Goal: Task Accomplishment & Management: Use online tool/utility

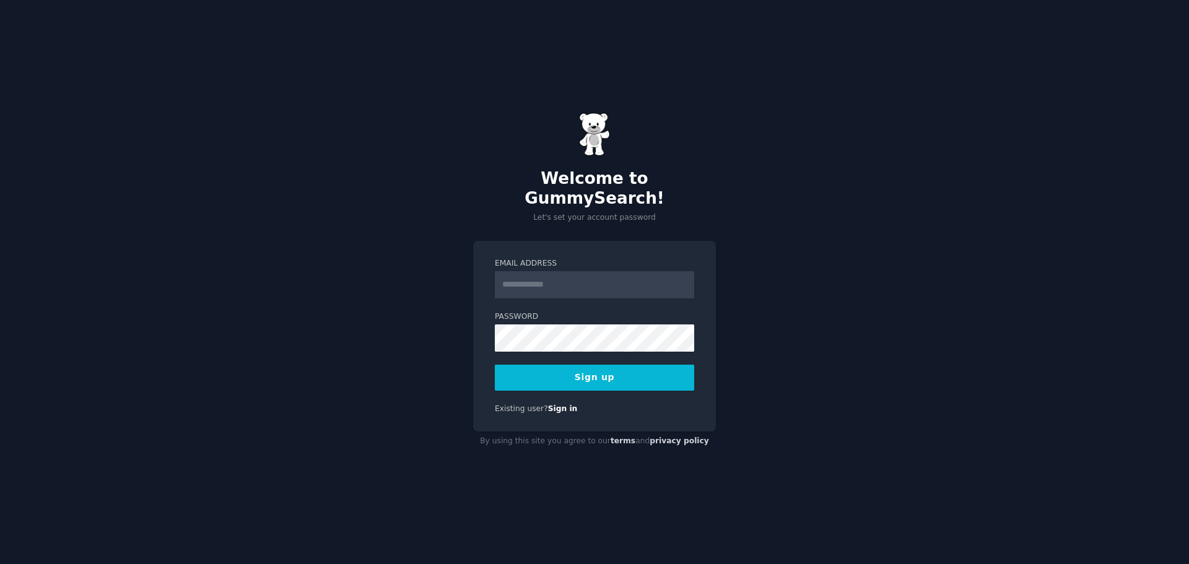
click at [527, 276] on input "Email Address" at bounding box center [594, 284] width 199 height 27
click at [798, 209] on div "Welcome to GummySearch! Let's set your account password Email Address Password …" at bounding box center [594, 282] width 1189 height 564
click at [577, 271] on input "Email Address" at bounding box center [594, 284] width 199 height 27
drag, startPoint x: 556, startPoint y: 276, endPoint x: 489, endPoint y: 272, distance: 67.0
click at [490, 272] on div "Email Address * Password Sign up Existing user? Sign in" at bounding box center [594, 336] width 243 height 191
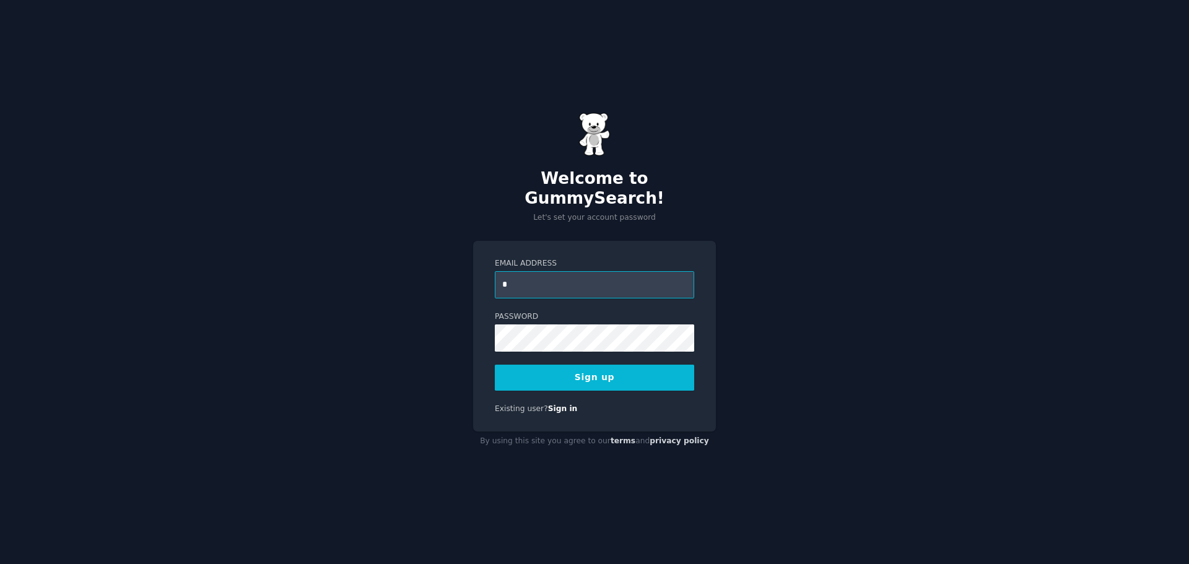
drag, startPoint x: 518, startPoint y: 274, endPoint x: 495, endPoint y: 274, distance: 23.5
click at [495, 274] on input "*" at bounding box center [594, 284] width 199 height 27
drag, startPoint x: 506, startPoint y: 276, endPoint x: 492, endPoint y: 275, distance: 14.3
click at [492, 275] on div "Email Address * Password Sign up Existing user? Sign in" at bounding box center [594, 336] width 243 height 191
type input "**********"
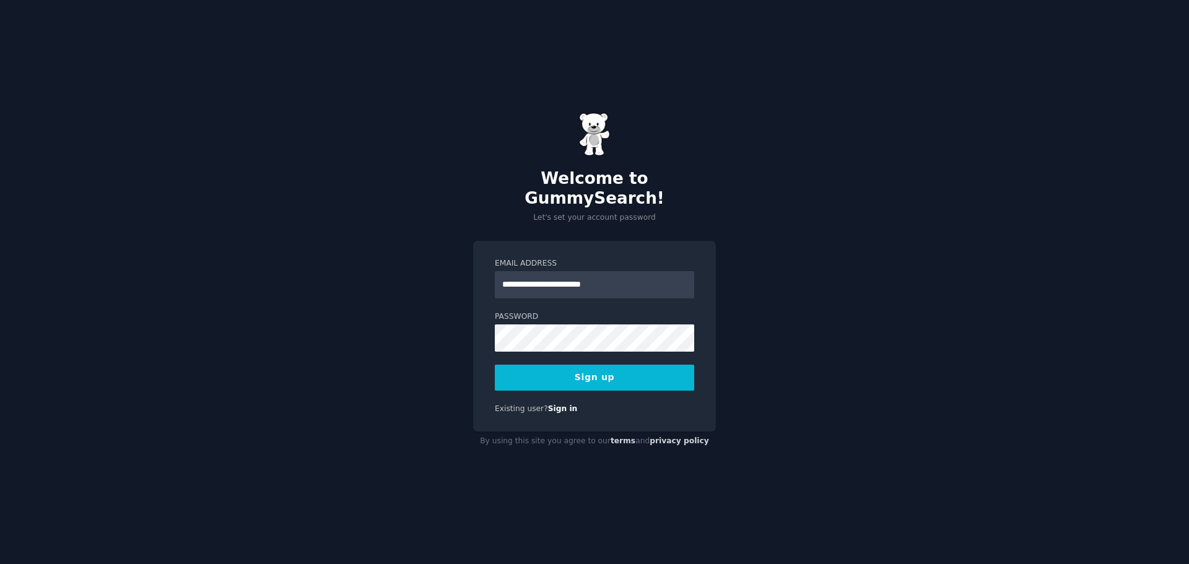
click at [581, 365] on button "Sign up" at bounding box center [594, 378] width 199 height 26
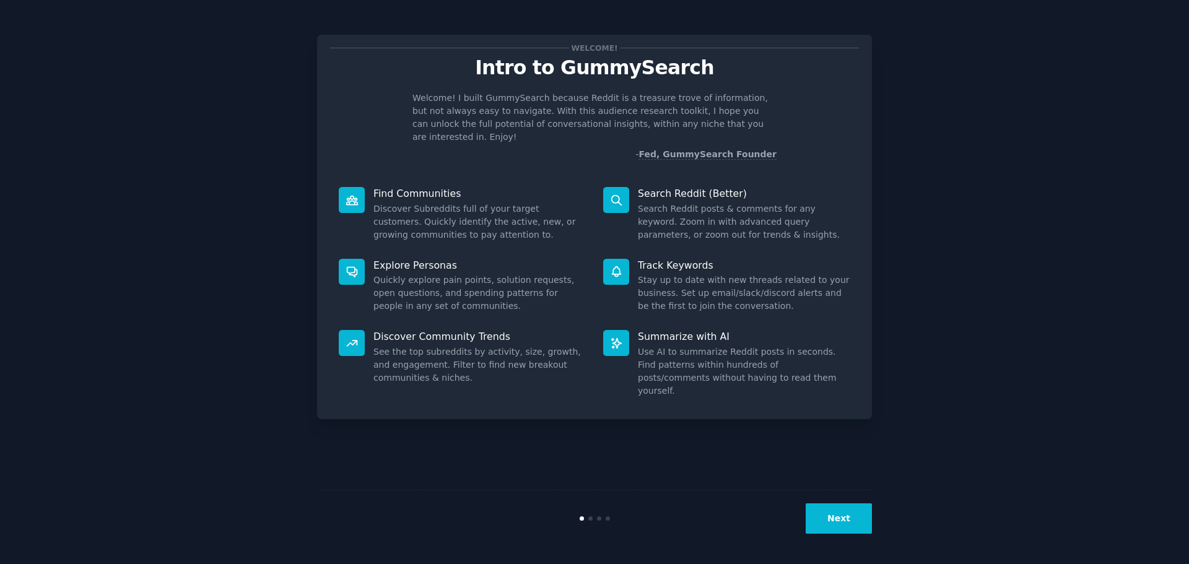
click at [833, 521] on button "Next" at bounding box center [838, 518] width 66 height 30
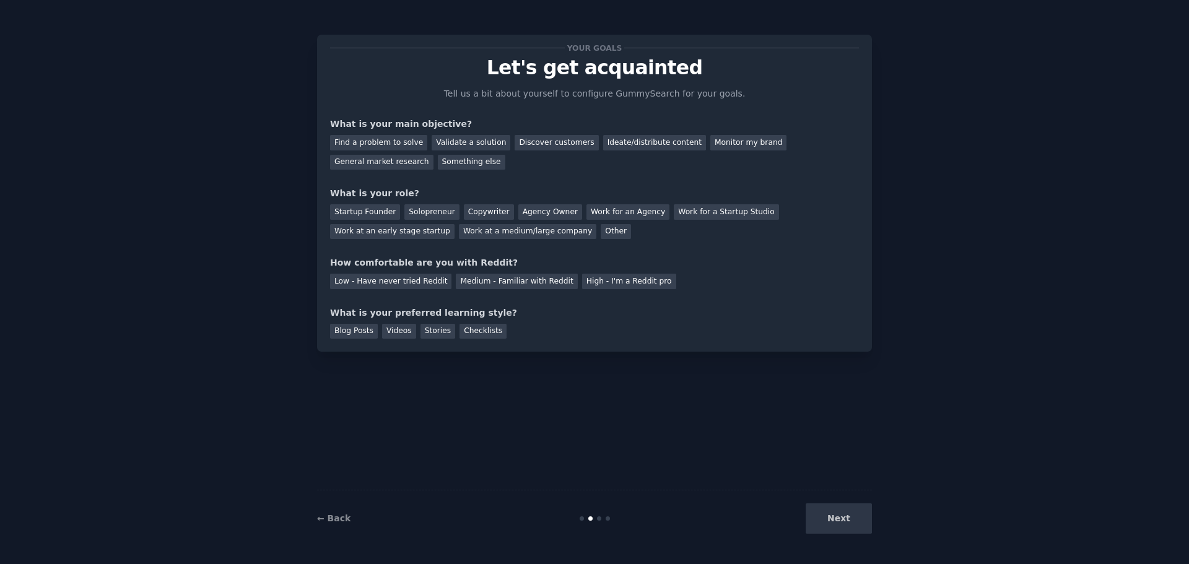
click at [834, 521] on div "Next" at bounding box center [779, 518] width 185 height 30
click at [837, 521] on div "Next" at bounding box center [779, 518] width 185 height 30
click at [815, 518] on div "Next" at bounding box center [779, 518] width 185 height 30
click at [591, 279] on div "High - I'm a Reddit pro" at bounding box center [629, 281] width 94 height 15
click at [344, 336] on div "Blog Posts" at bounding box center [354, 331] width 48 height 15
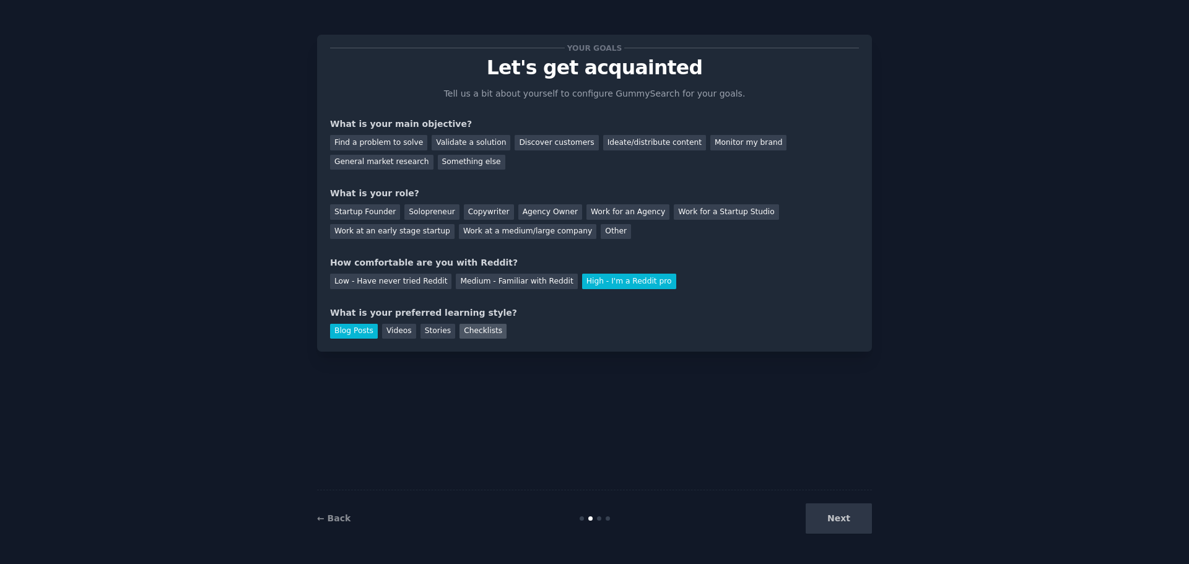
click at [488, 329] on div "Checklists" at bounding box center [482, 331] width 47 height 15
click at [347, 331] on div "Blog Posts" at bounding box center [354, 331] width 48 height 15
click at [433, 155] on div "General market research" at bounding box center [381, 162] width 103 height 15
click at [480, 212] on div "Copywriter" at bounding box center [489, 211] width 50 height 15
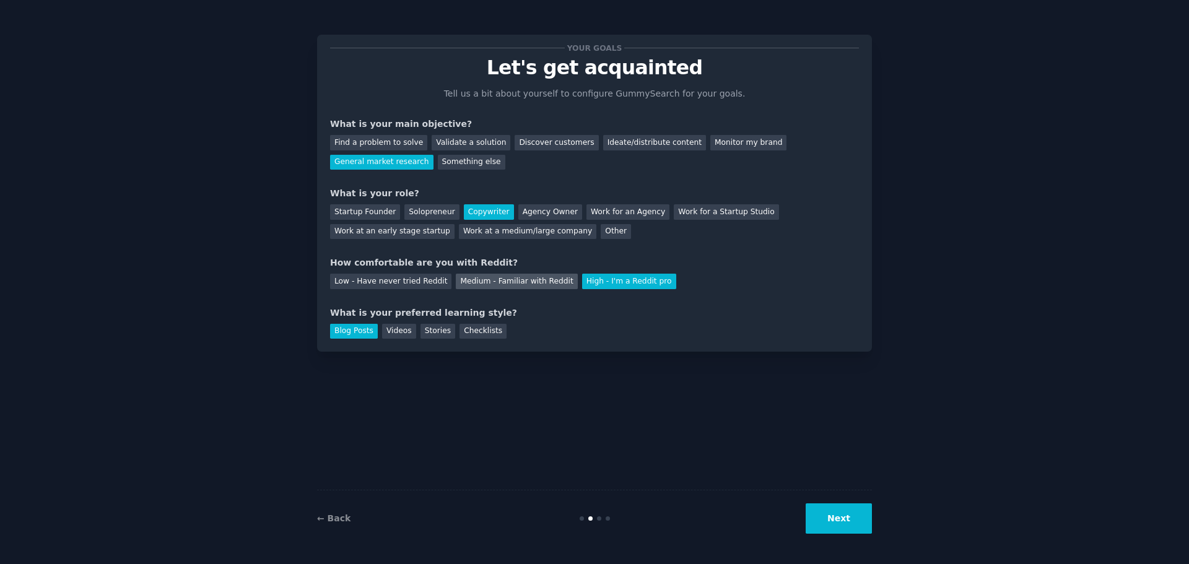
click at [497, 279] on div "Medium - Familiar with Reddit" at bounding box center [516, 281] width 121 height 15
click at [830, 521] on button "Next" at bounding box center [838, 518] width 66 height 30
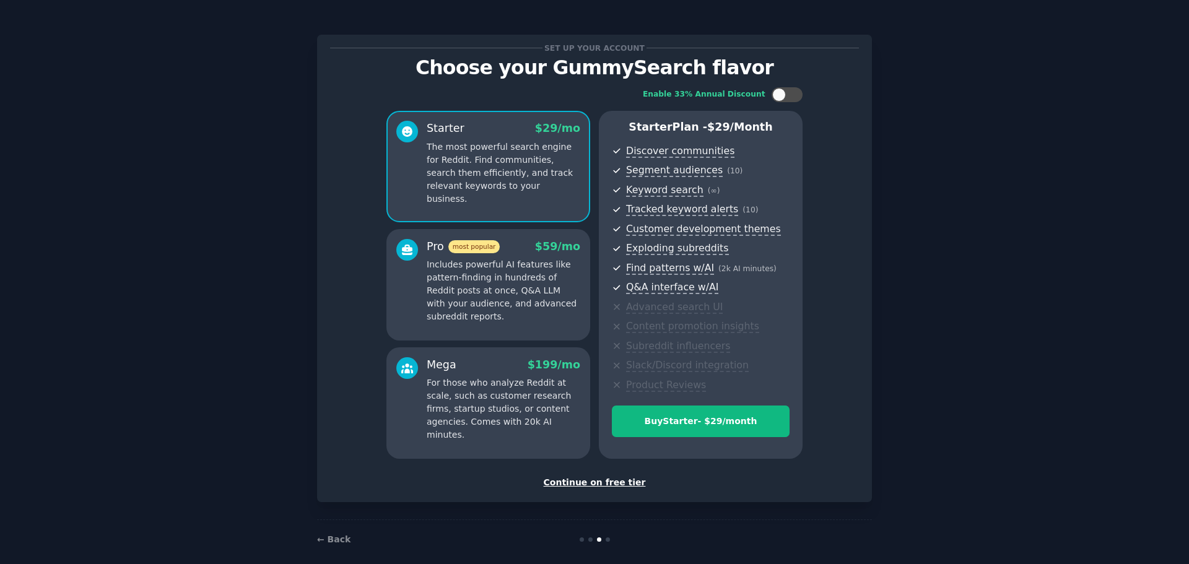
click at [594, 486] on div "Continue on free tier" at bounding box center [594, 482] width 529 height 13
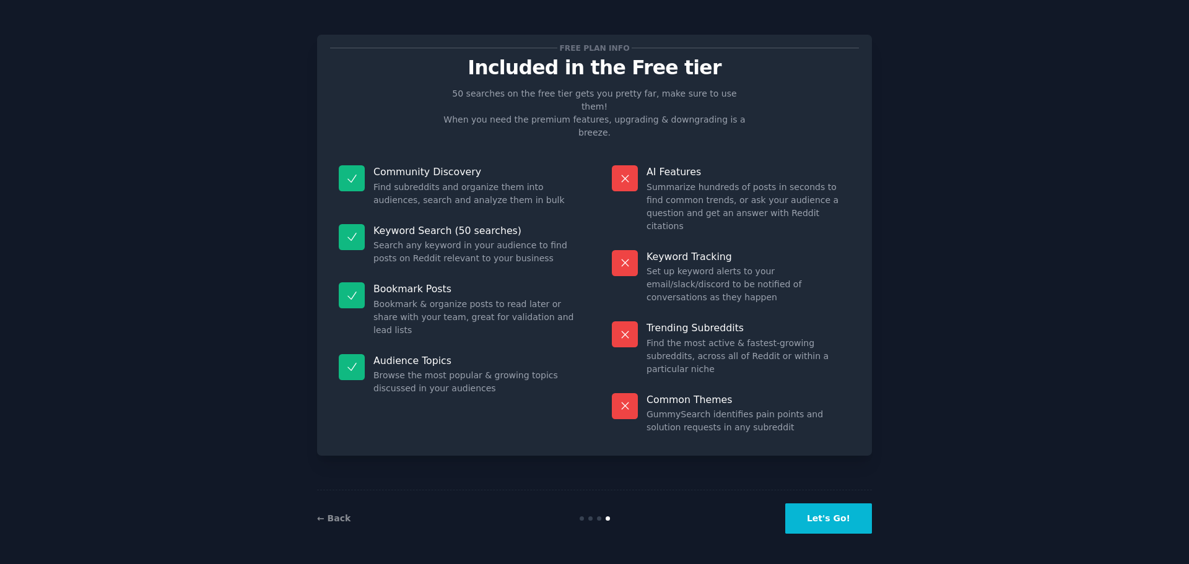
click at [828, 524] on button "Let's Go!" at bounding box center [828, 518] width 87 height 30
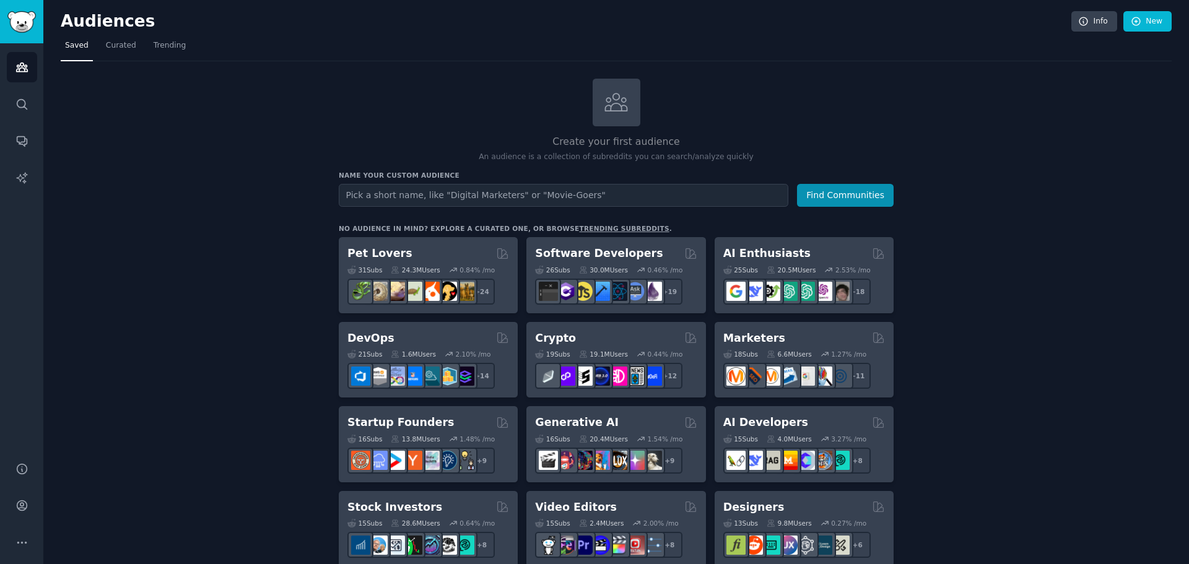
click at [430, 199] on input "text" at bounding box center [563, 195] width 449 height 23
type input "casino"
click at [849, 193] on button "Find Communities" at bounding box center [845, 195] width 97 height 23
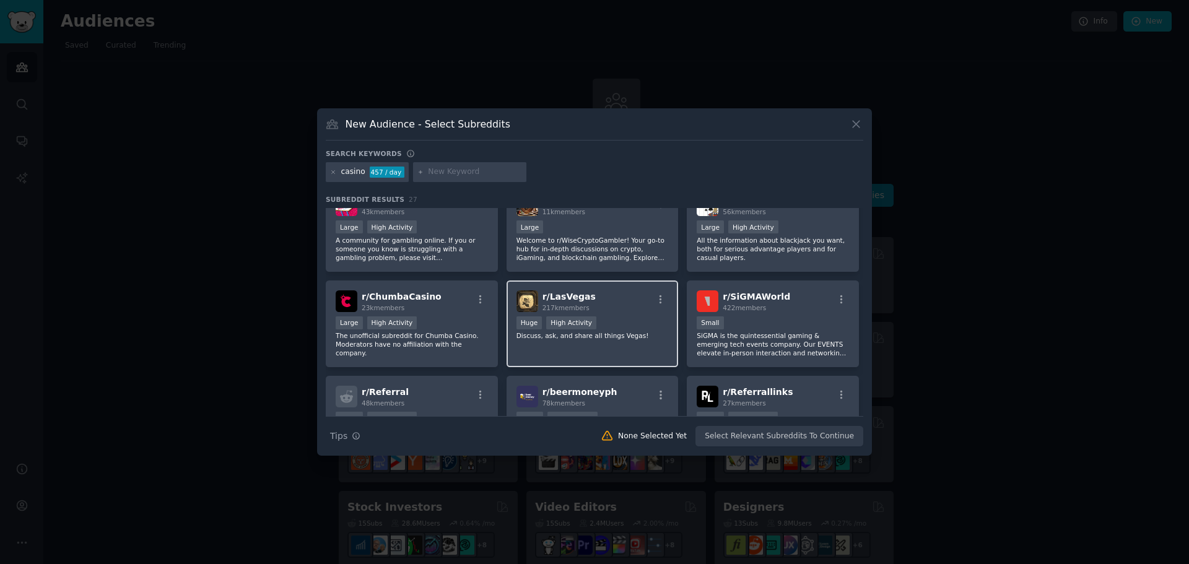
scroll to position [440, 0]
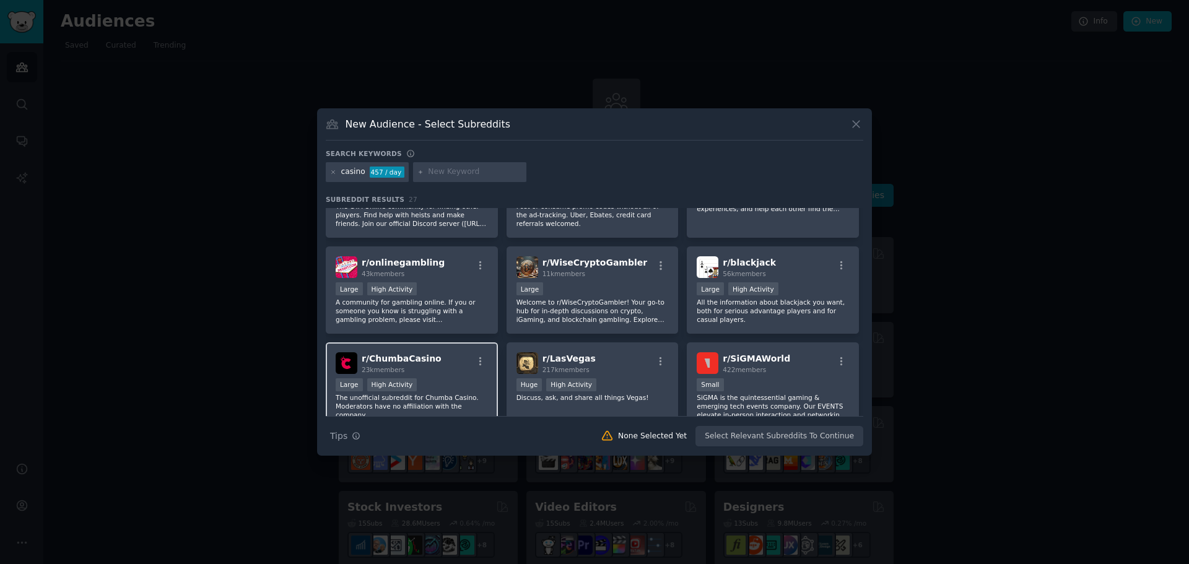
click at [393, 361] on span "r/ ChumbaCasino" at bounding box center [402, 359] width 80 height 10
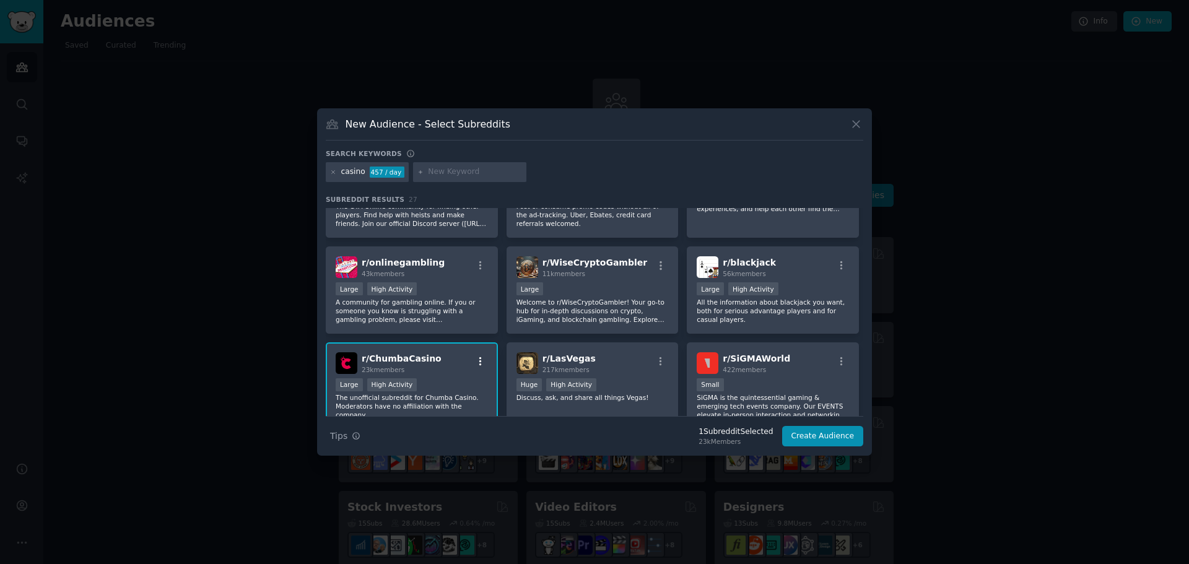
click at [480, 358] on icon "button" at bounding box center [480, 361] width 2 height 9
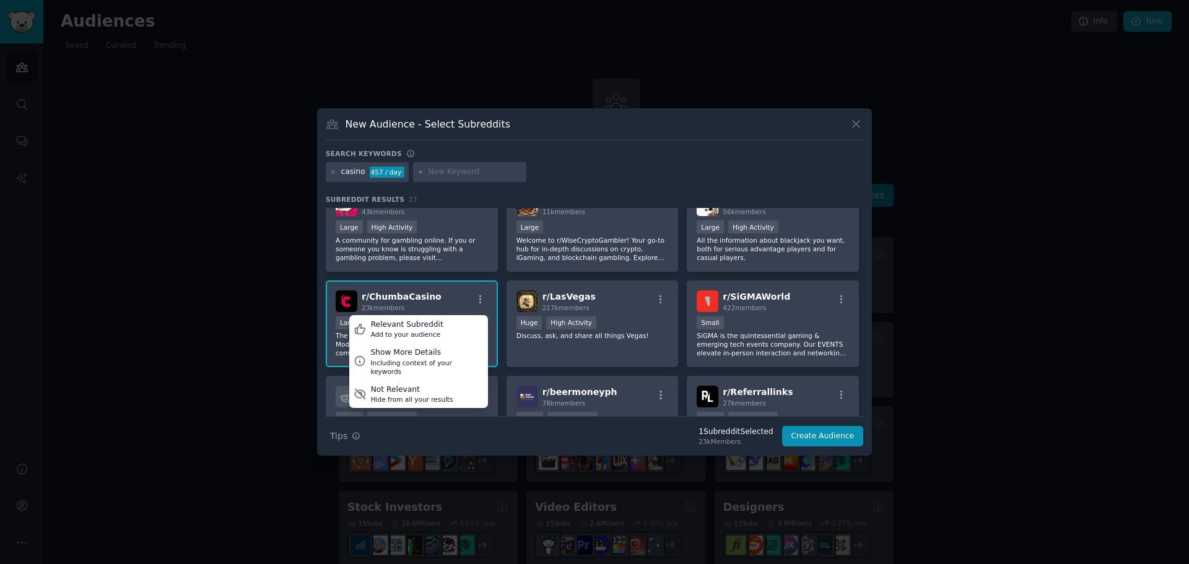
click at [638, 432] on div "Search Tips Tips 1 Subreddit Selected 23k Members Create Audience" at bounding box center [594, 431] width 537 height 31
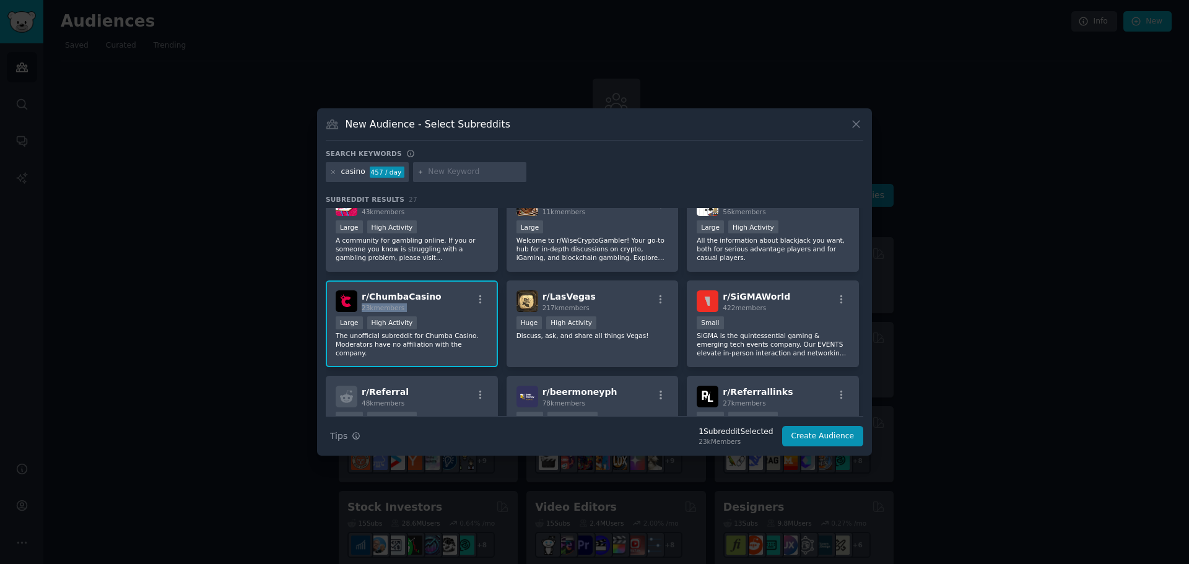
click at [451, 301] on div "r/ ChumbaCasino 23k members" at bounding box center [412, 301] width 152 height 22
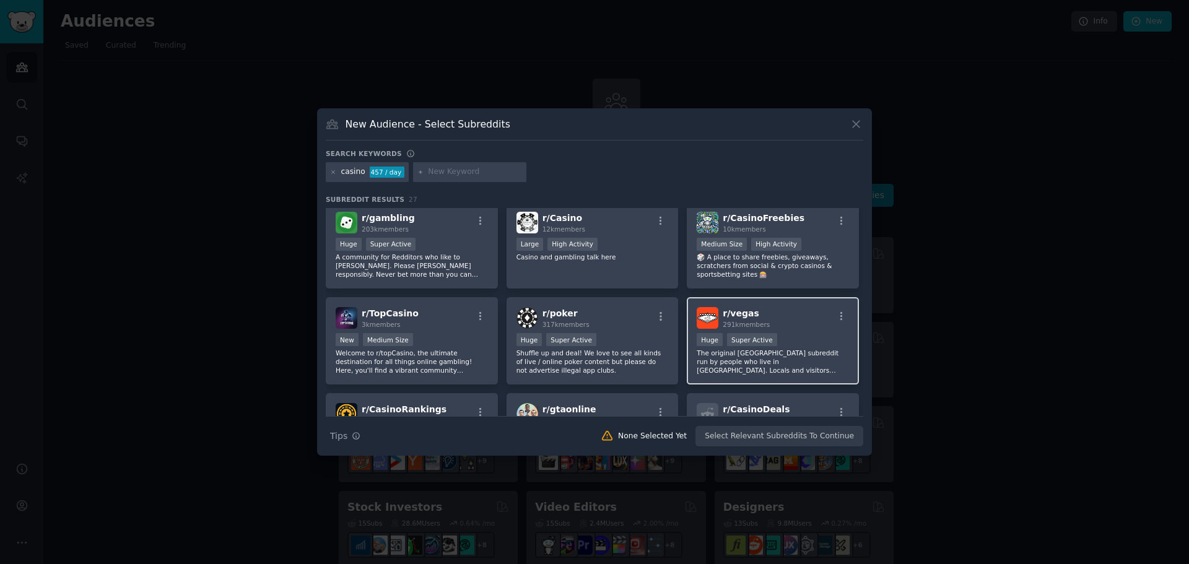
scroll to position [0, 0]
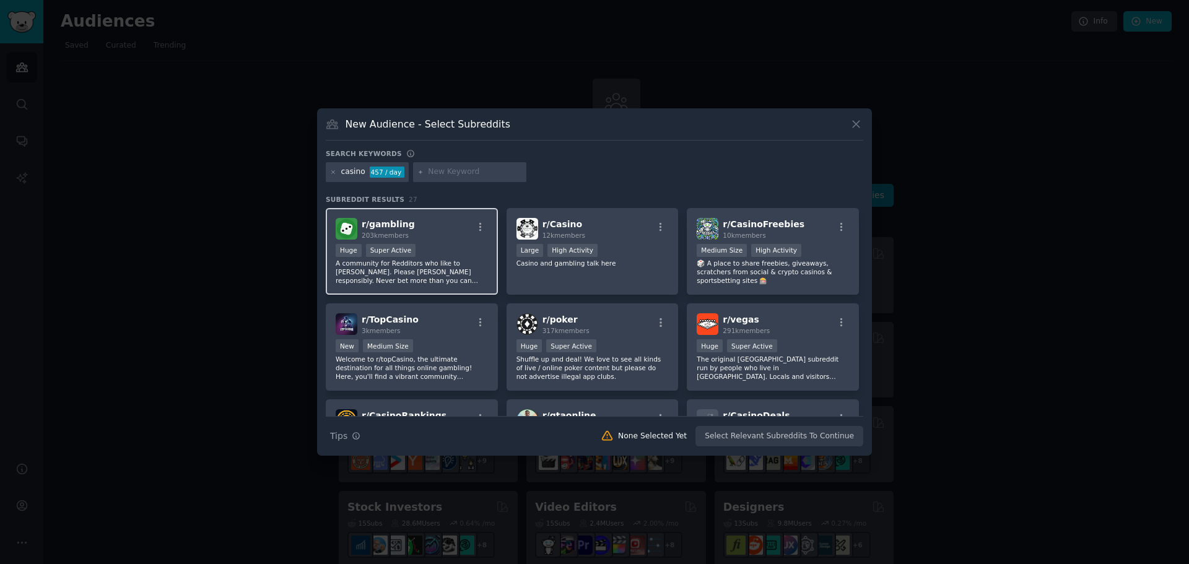
click at [440, 258] on div "Huge Super Active" at bounding box center [412, 251] width 152 height 15
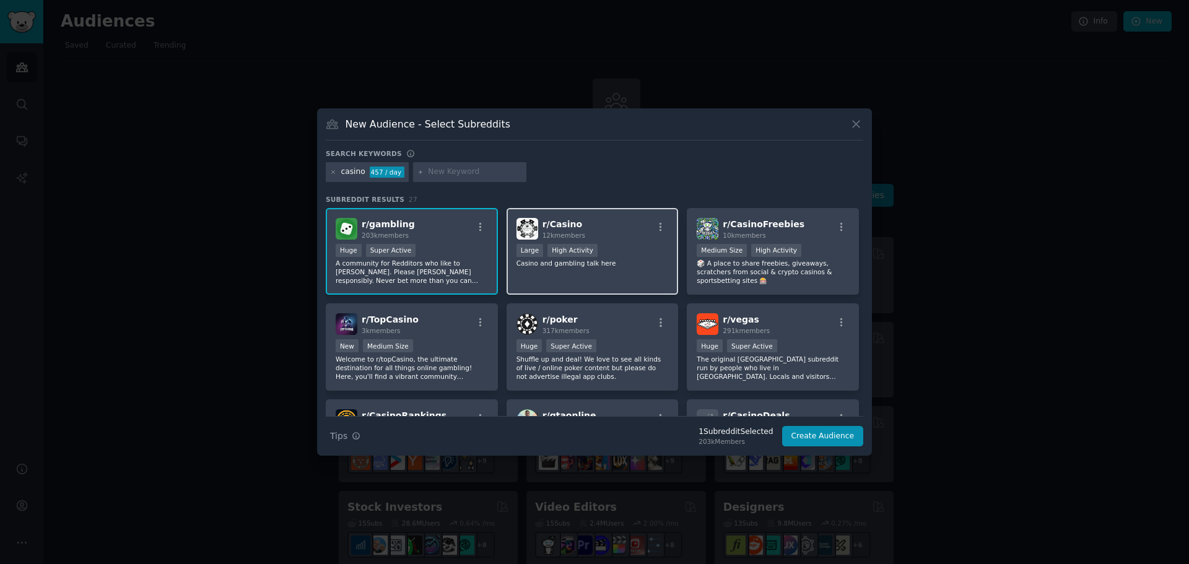
click at [592, 289] on div "r/ Casino 12k members Large High Activity Casino and gambling talk here" at bounding box center [592, 251] width 172 height 87
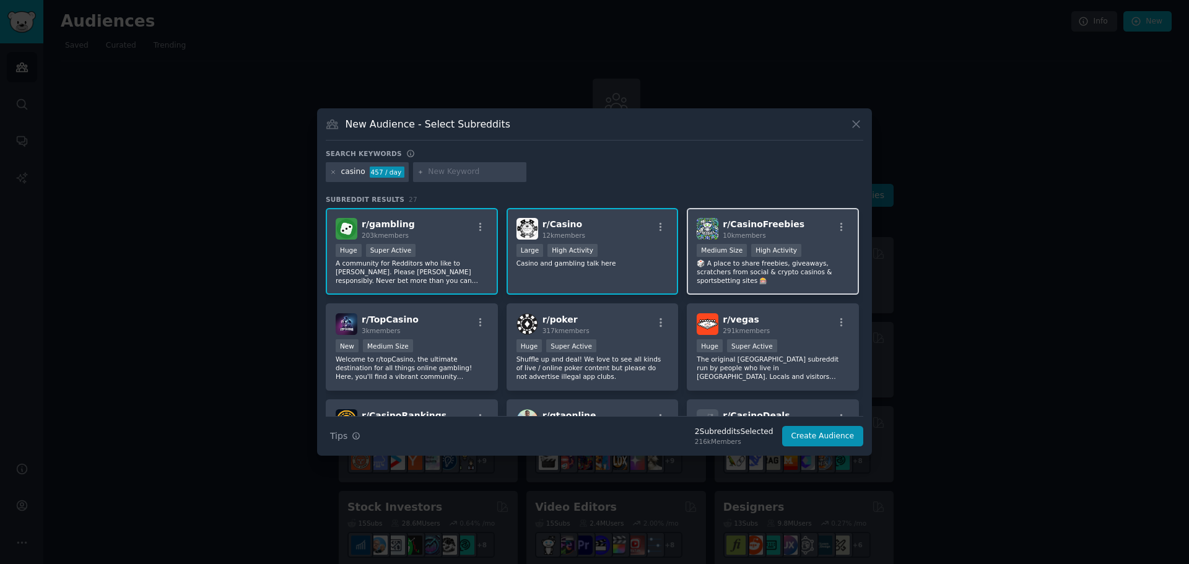
click at [763, 281] on p "🎲 A place to share freebies, giveaways, scratchers from social & crypto casinos…" at bounding box center [772, 272] width 152 height 26
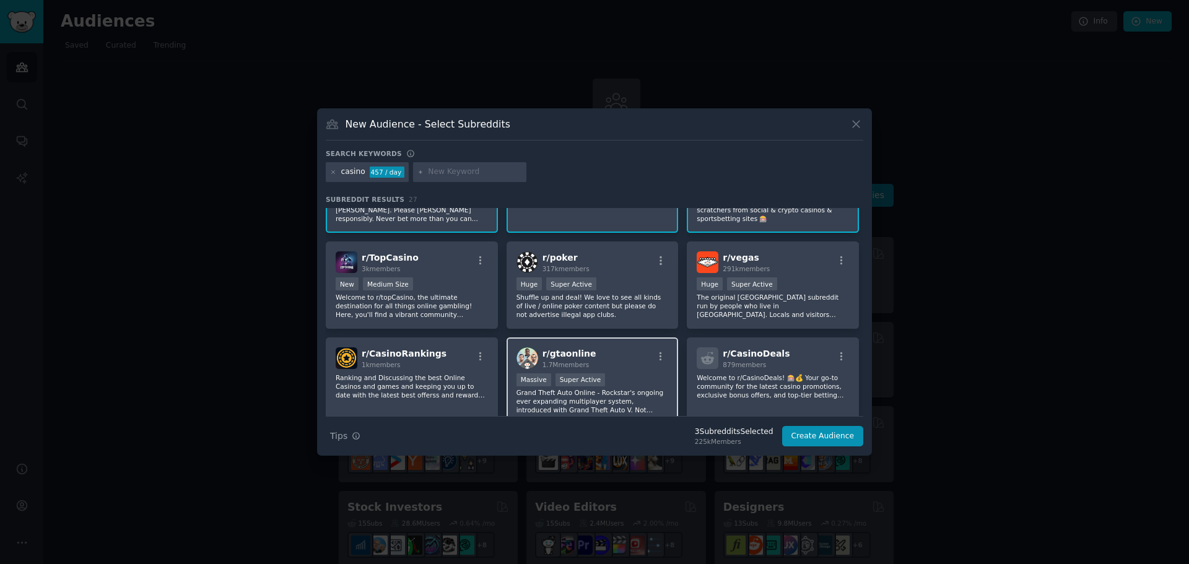
scroll to position [124, 0]
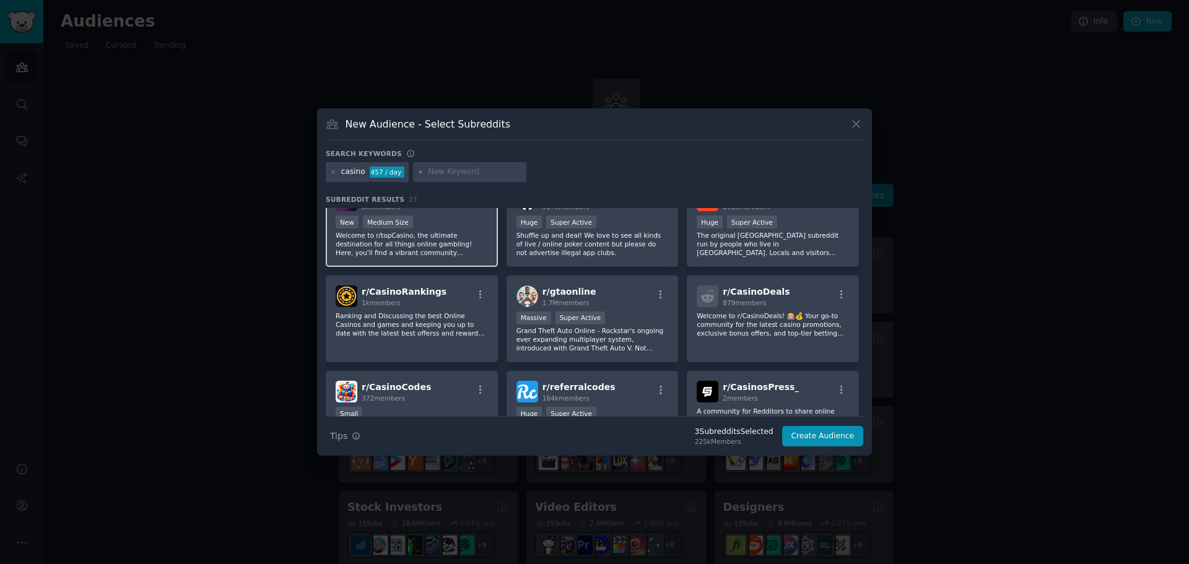
click at [410, 249] on p "Welcome to r/topCasino, the ultimate destination for all things online gambling…" at bounding box center [412, 244] width 152 height 26
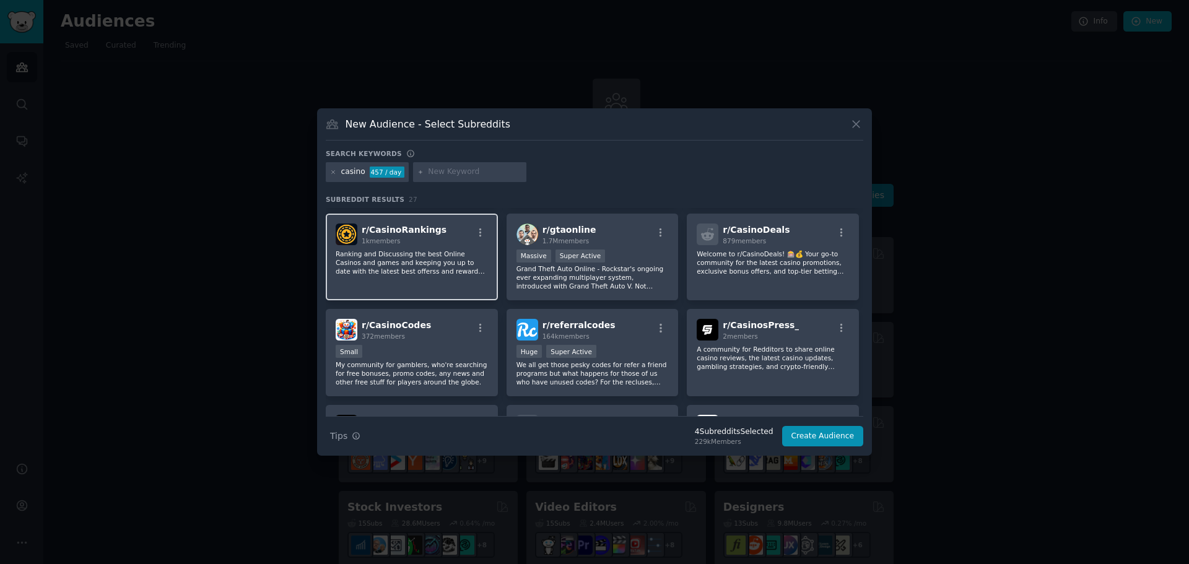
click at [427, 268] on p "Ranking and Discussing the best Online Casinos and games and keeping you up to …" at bounding box center [412, 262] width 152 height 26
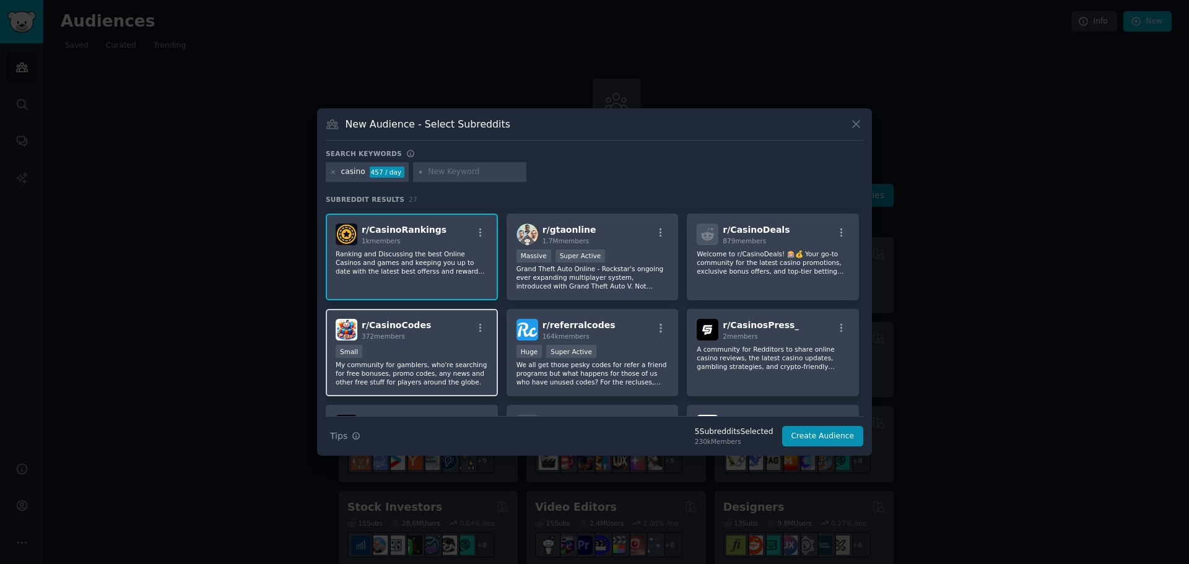
click at [459, 376] on p "My community for gamblers, who're searching for free bonuses, promo codes, any …" at bounding box center [412, 373] width 152 height 26
